Goal: Navigation & Orientation: Find specific page/section

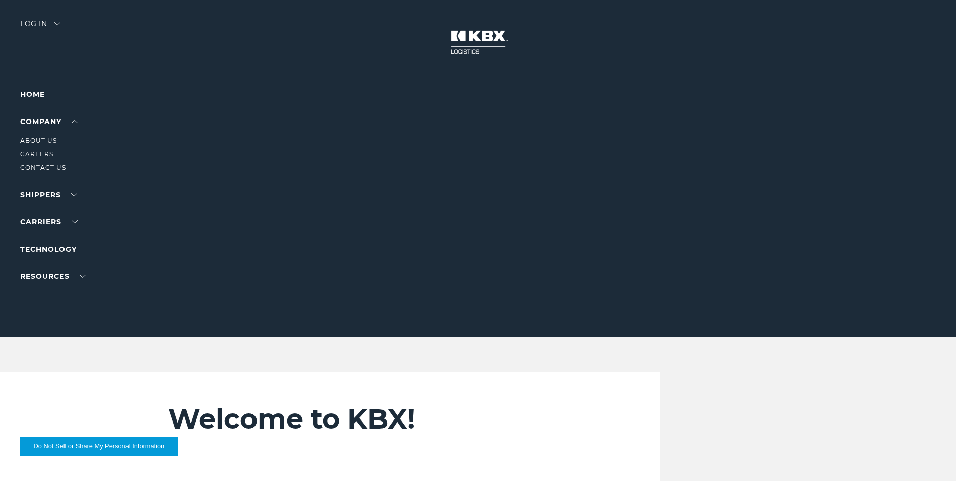
click at [73, 123] on link "Company" at bounding box center [48, 121] width 57 height 9
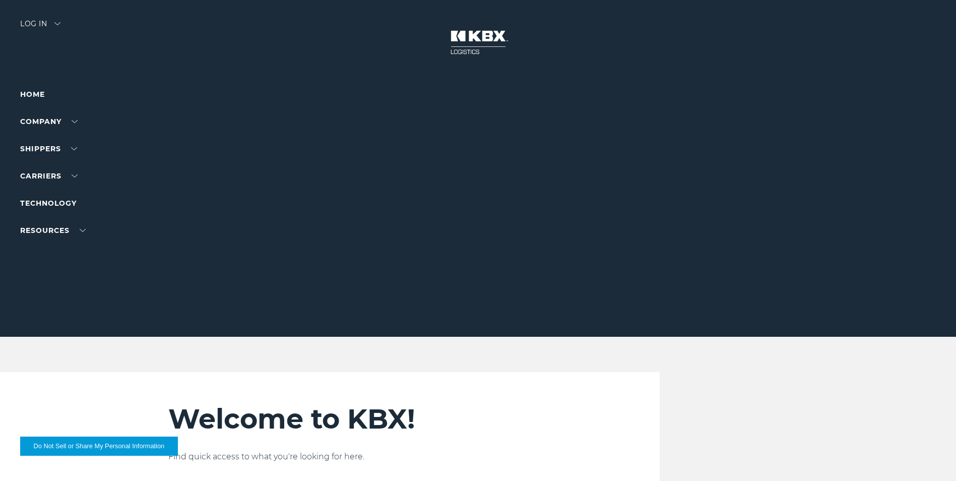
click at [40, 26] on div "Log in" at bounding box center [40, 27] width 40 height 15
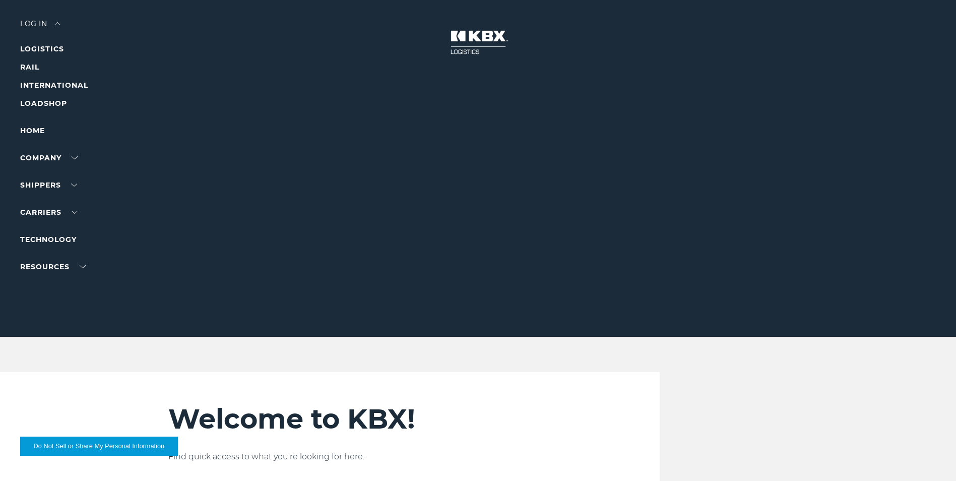
click at [196, 173] on div at bounding box center [481, 168] width 963 height 337
click at [65, 28] on div at bounding box center [481, 168] width 963 height 337
click at [55, 22] on div "Log in" at bounding box center [40, 27] width 40 height 15
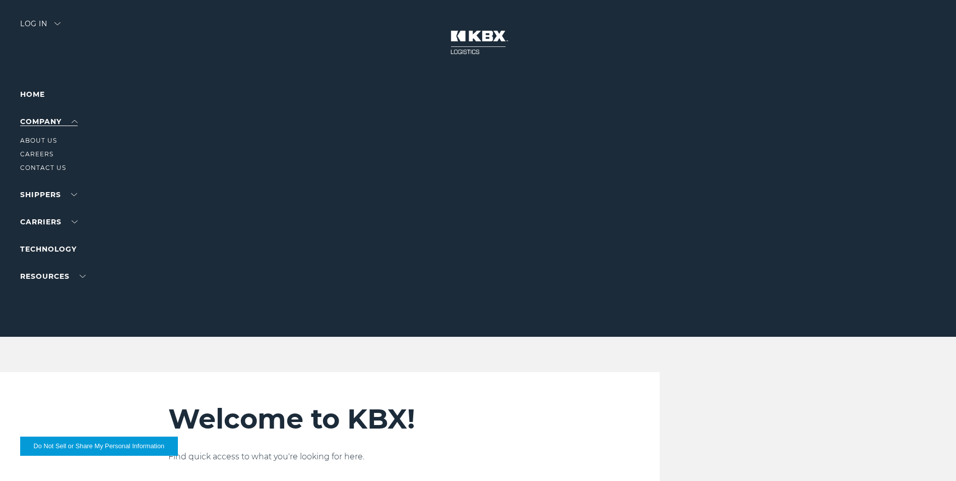
click at [57, 120] on link "Company" at bounding box center [48, 121] width 57 height 9
click at [34, 139] on link "About Us" at bounding box center [38, 141] width 37 height 8
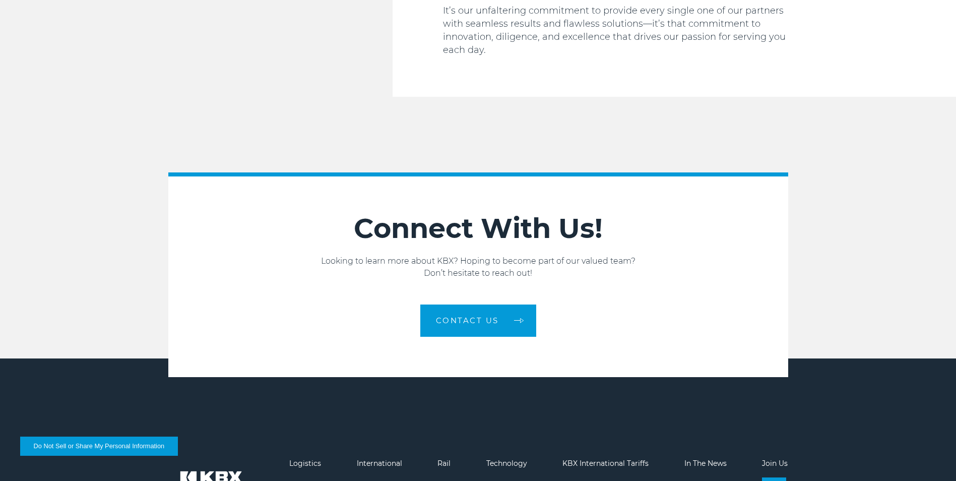
scroll to position [1701, 0]
